Goal: Navigation & Orientation: Find specific page/section

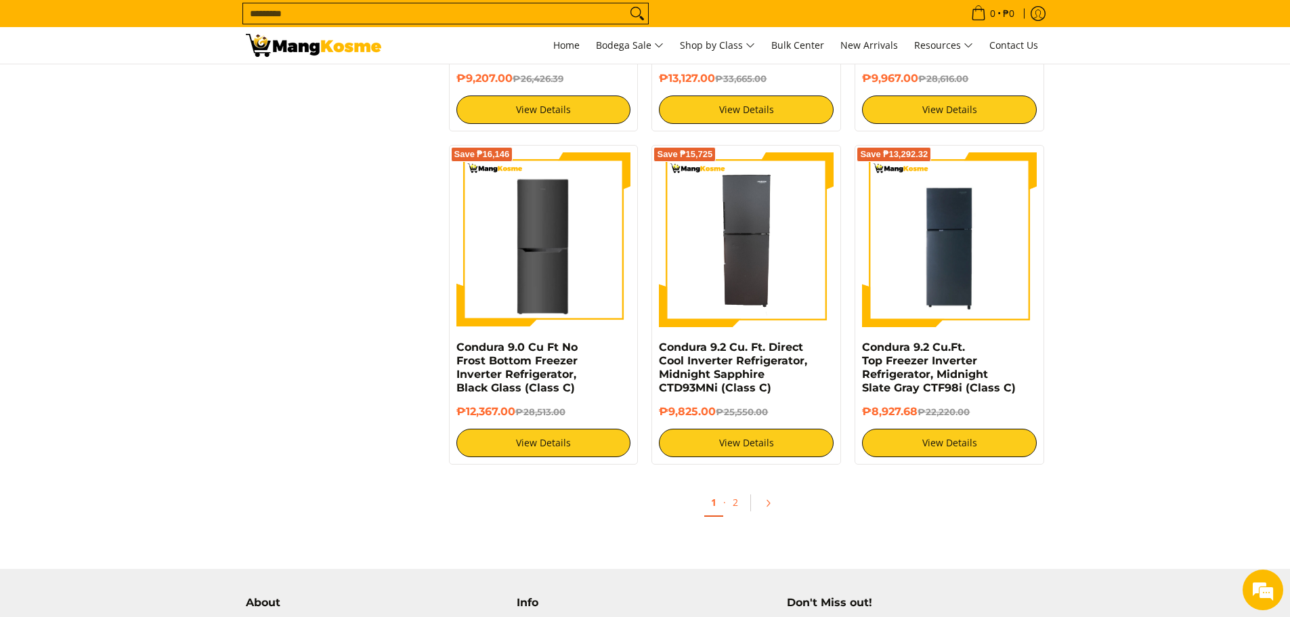
scroll to position [2510, 0]
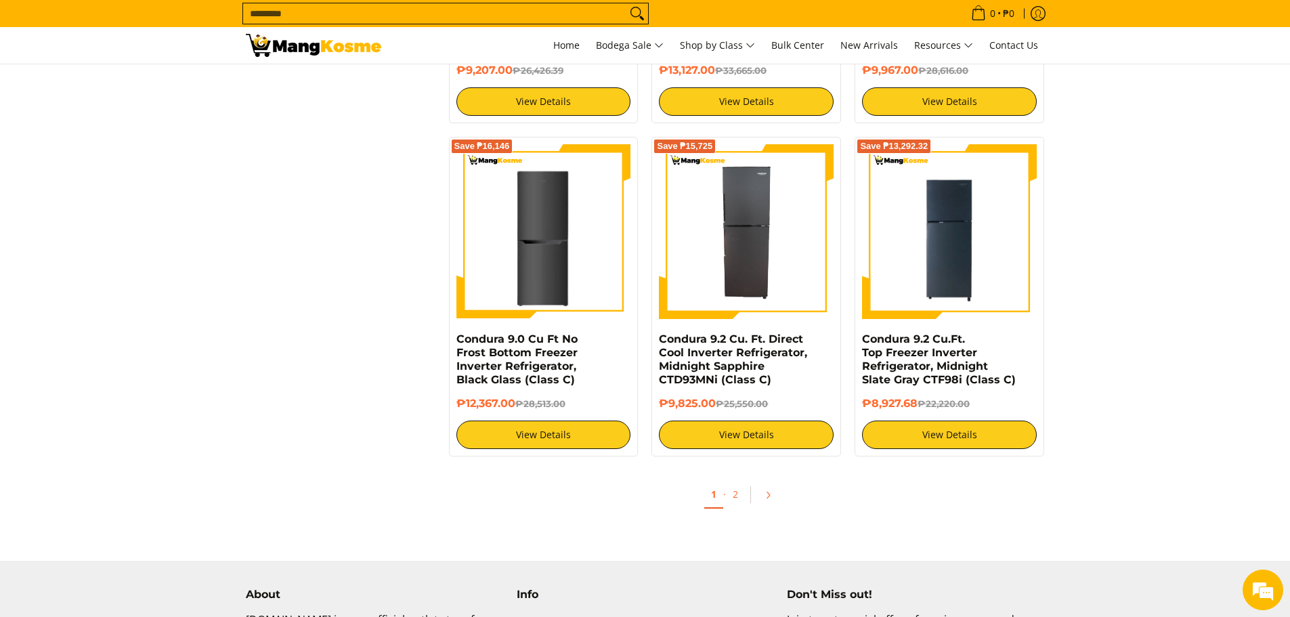
drag, startPoint x: 1298, startPoint y: 98, endPoint x: 1291, endPoint y: 529, distance: 431.5
click at [734, 496] on link "2" at bounding box center [735, 495] width 19 height 28
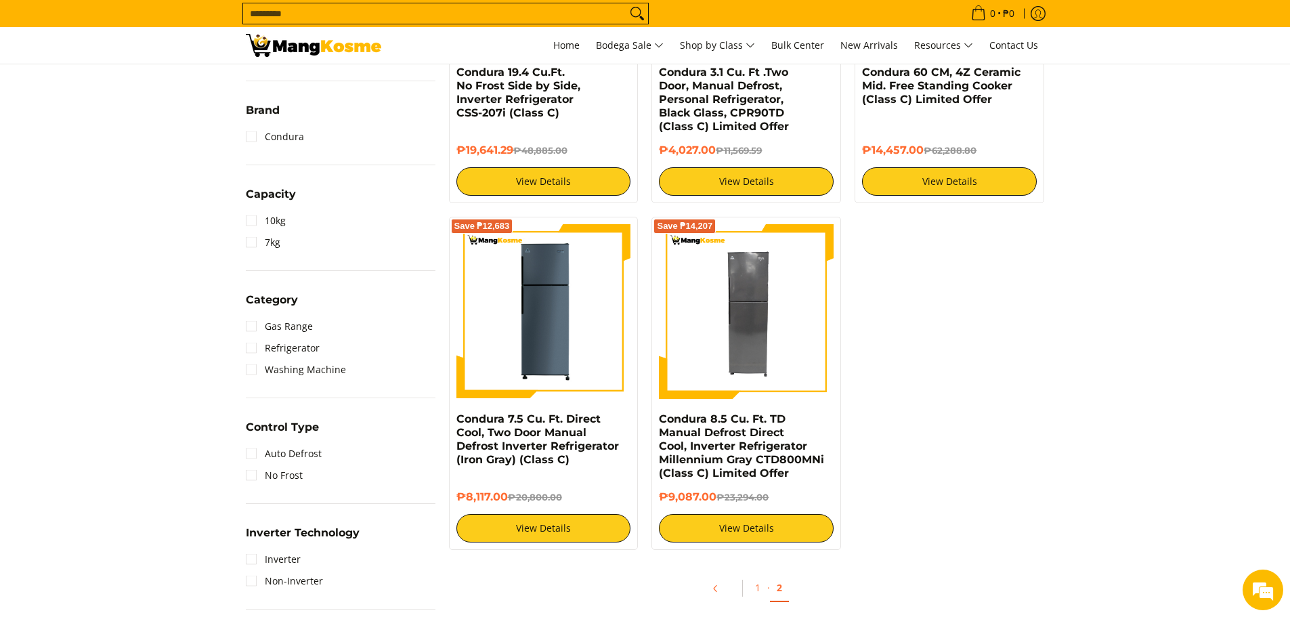
scroll to position [452, 0]
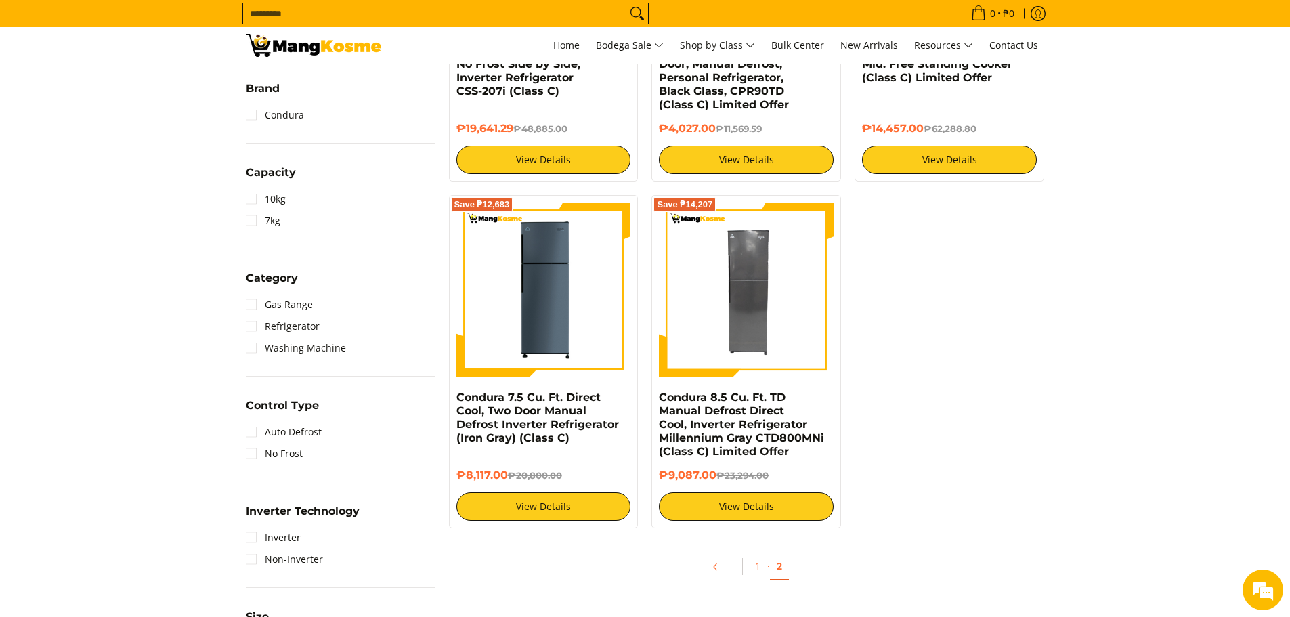
drag, startPoint x: 0, startPoint y: 0, endPoint x: 1280, endPoint y: 335, distance: 1323.1
click at [1280, 335] on html "Skip to Main Content Home Bodega Sale Shop by Class Bulk Center New Arrivals Re…" at bounding box center [645, 468] width 1290 height 1841
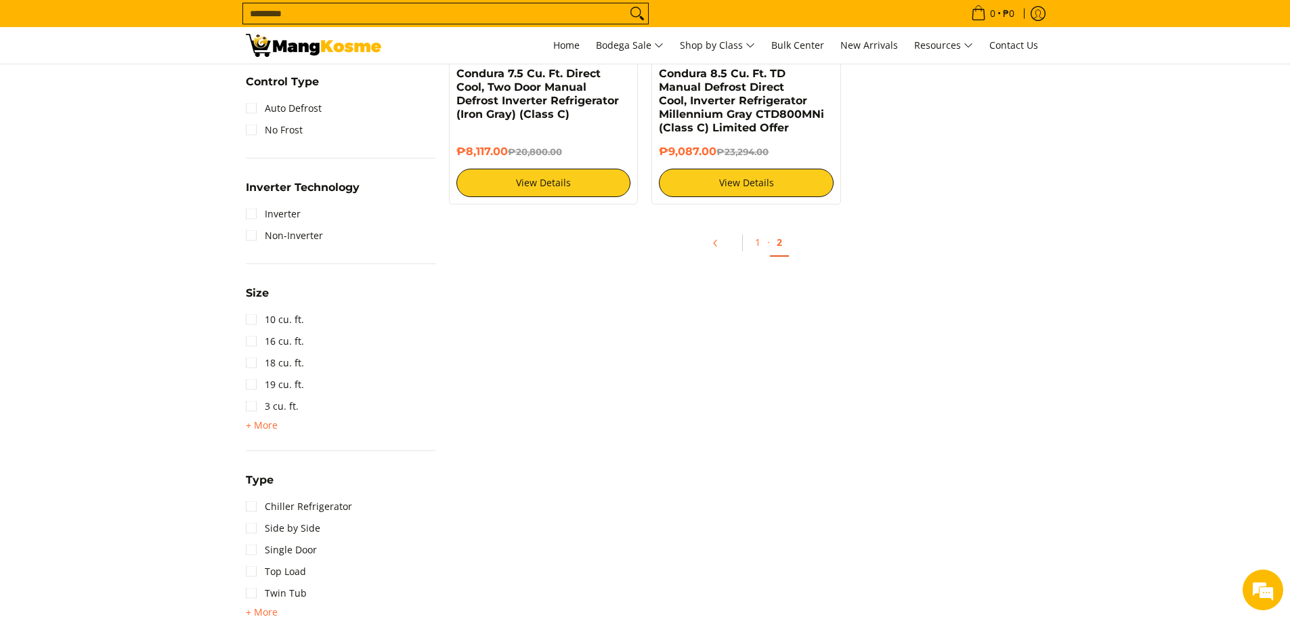
scroll to position [710, 0]
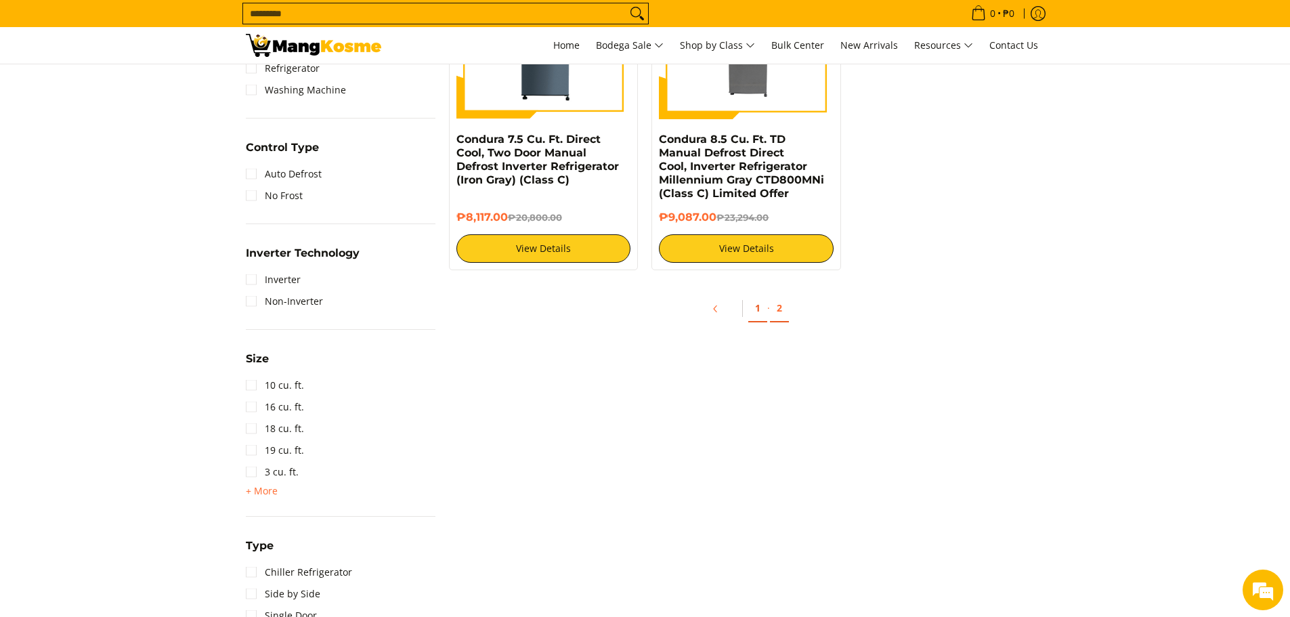
click at [756, 312] on link "1" at bounding box center [757, 309] width 19 height 28
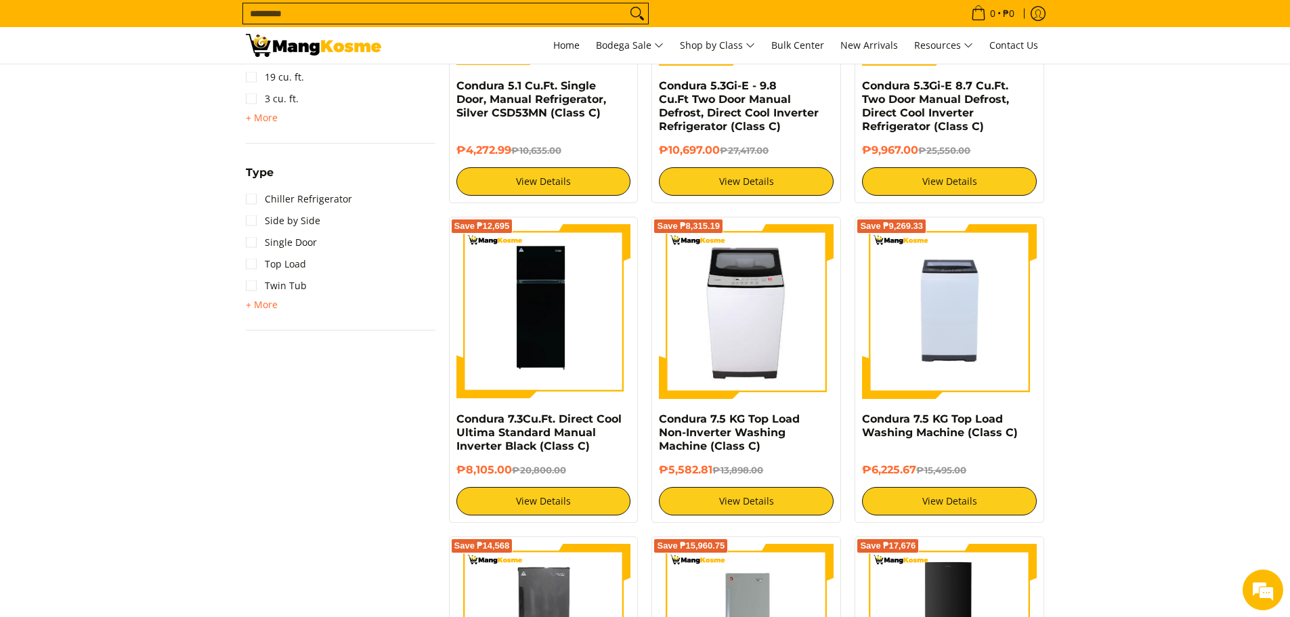
scroll to position [977, 0]
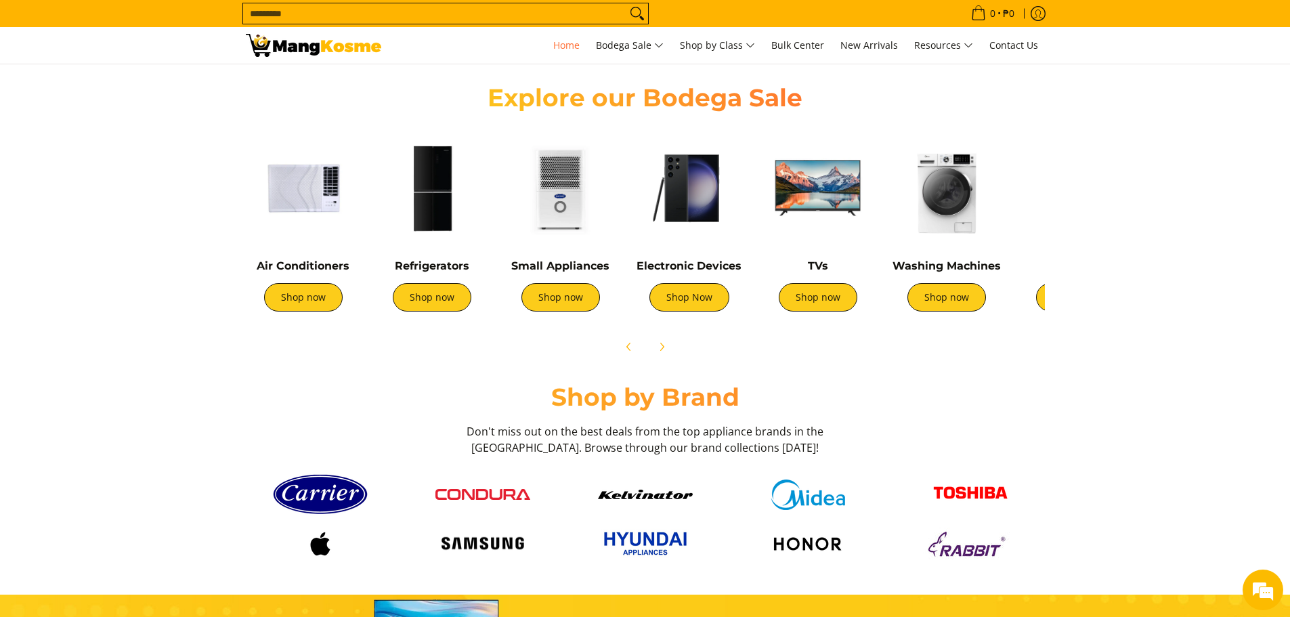
scroll to position [0, 1615]
